Goal: Information Seeking & Learning: Learn about a topic

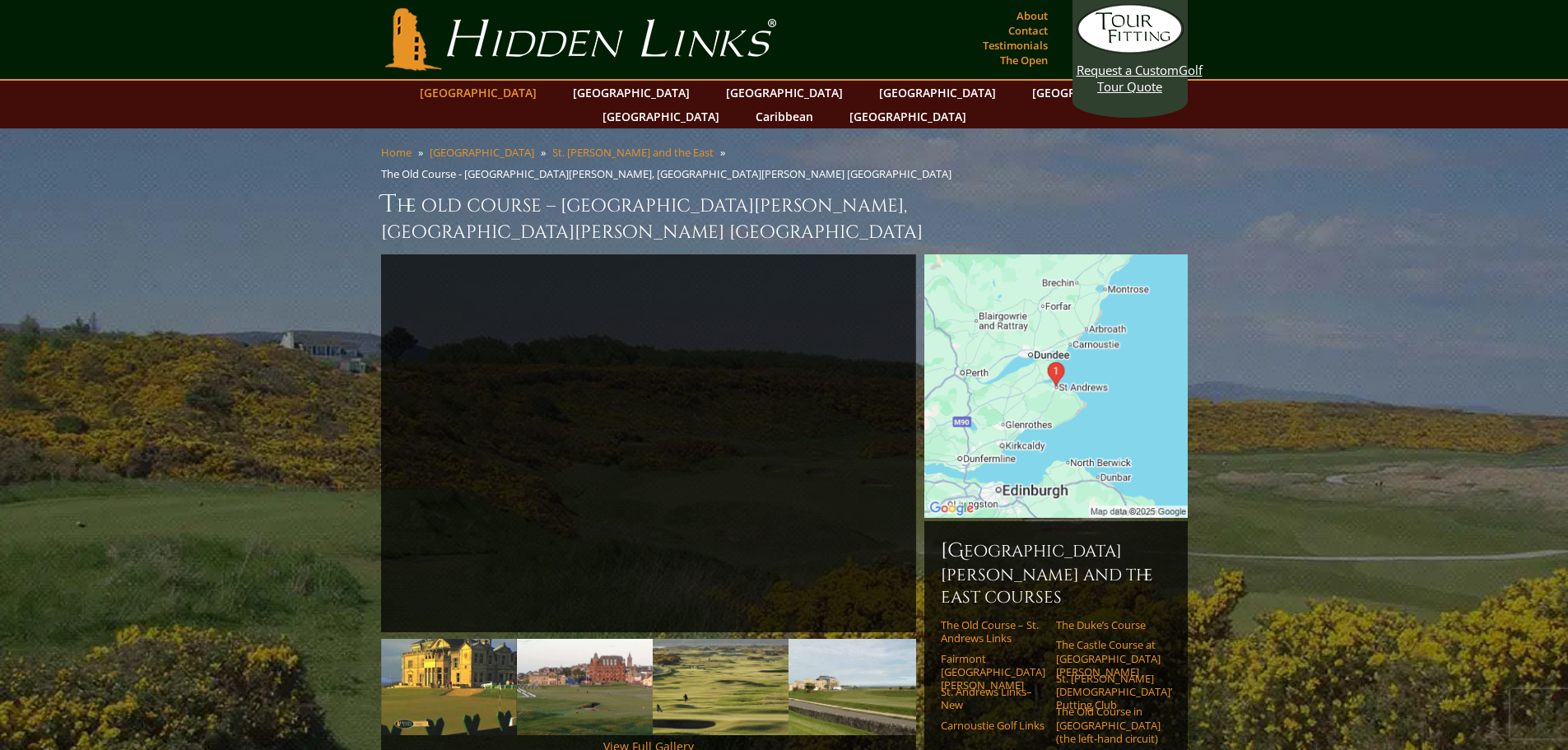
click at [525, 90] on link "[GEOGRAPHIC_DATA]" at bounding box center [478, 93] width 134 height 24
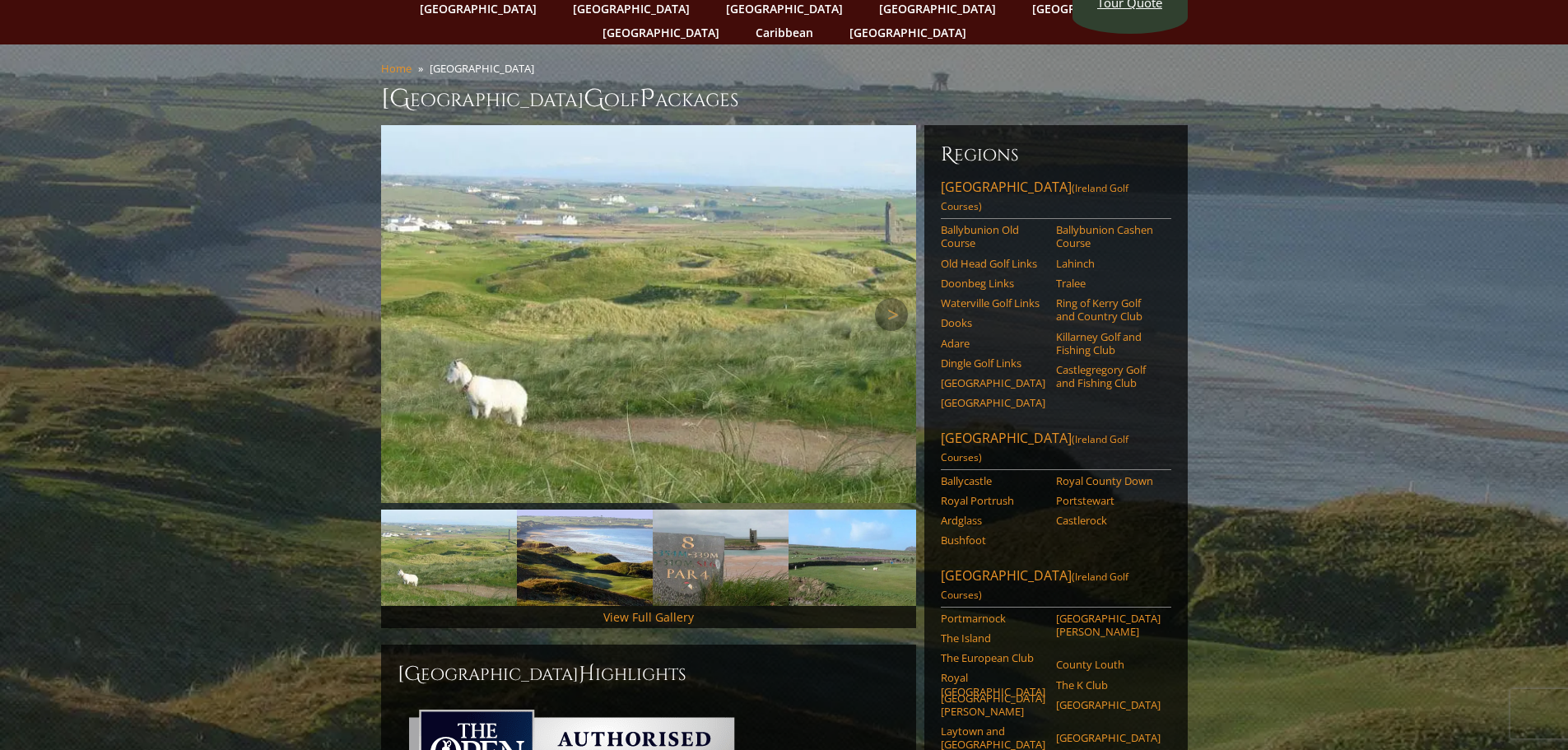
scroll to position [83, 0]
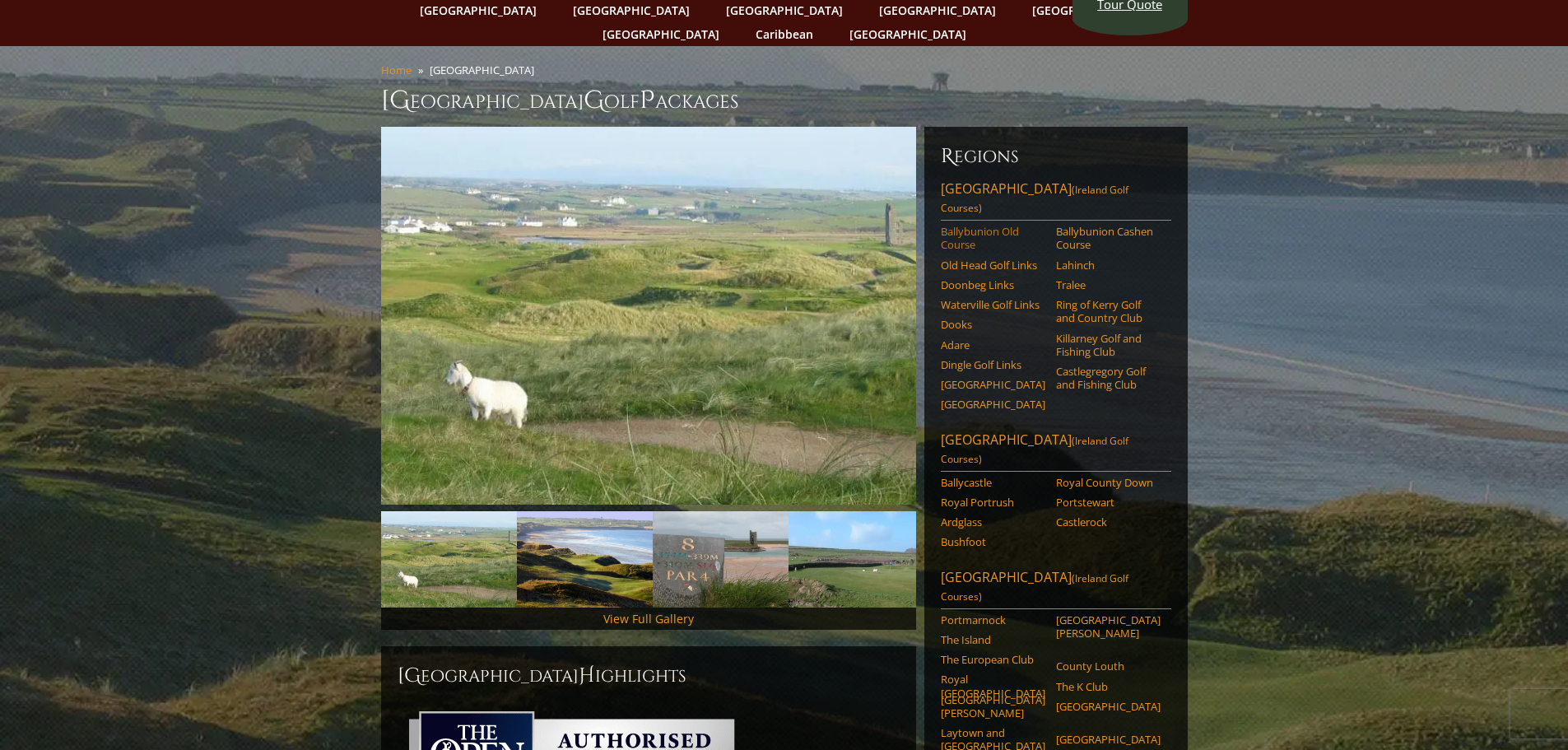
click at [990, 225] on link "Ballybunion Old Course" at bounding box center [993, 238] width 104 height 28
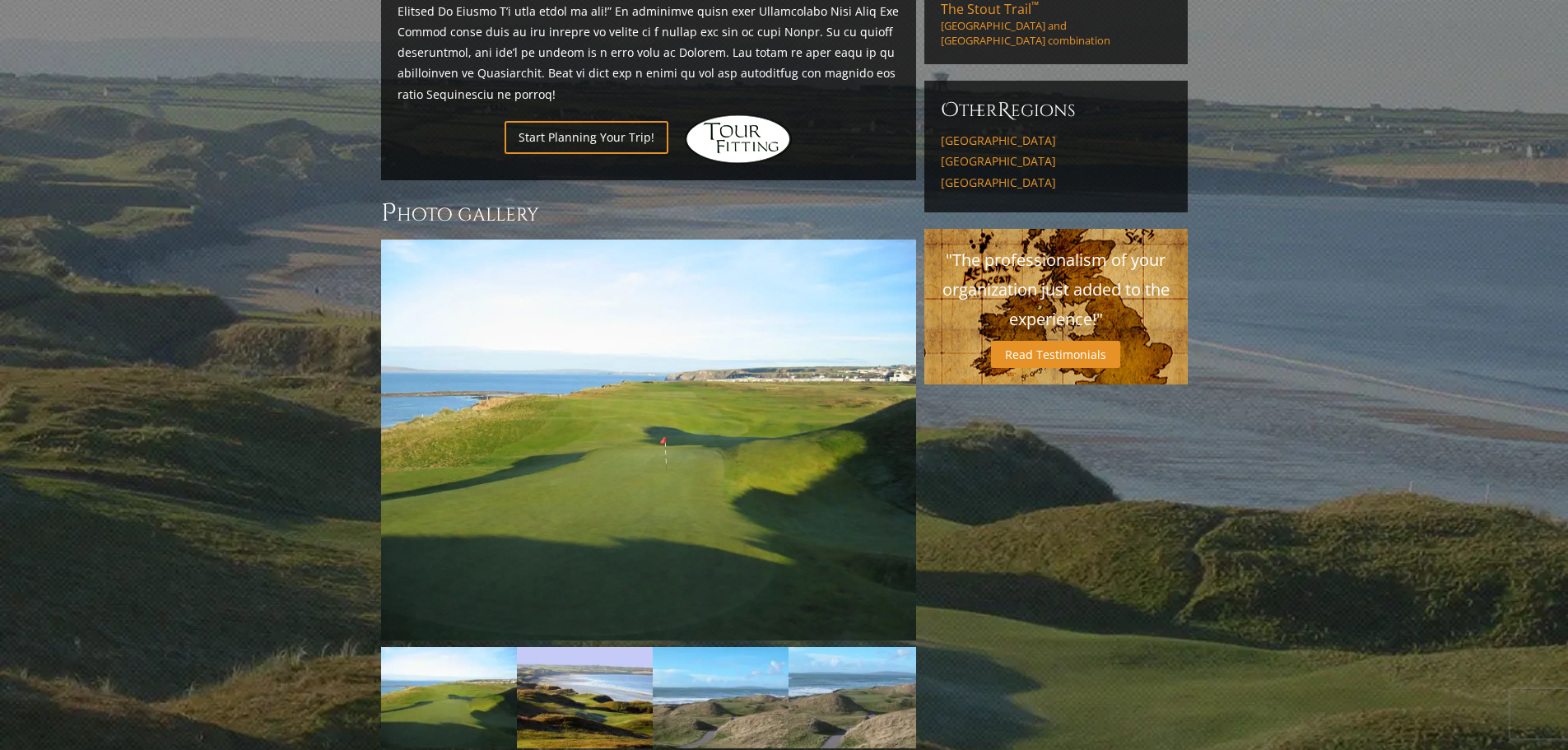
scroll to position [1235, 0]
